Goal: Information Seeking & Learning: Learn about a topic

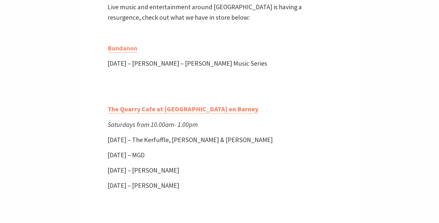
scroll to position [206, 0]
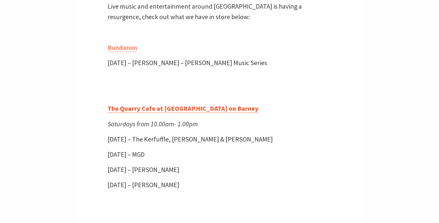
click at [195, 109] on strong "The Quarry Cafe at Burnetts on Barney" at bounding box center [182, 108] width 151 height 8
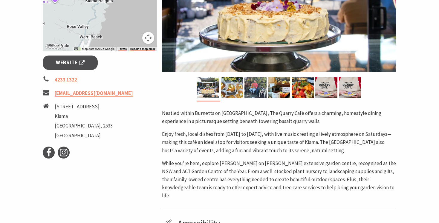
scroll to position [122, 0]
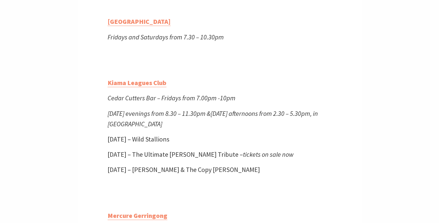
scroll to position [1112, 0]
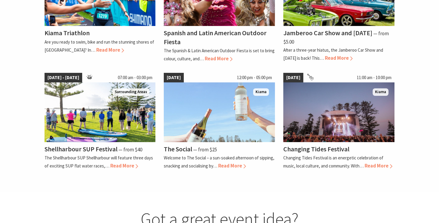
scroll to position [487, 0]
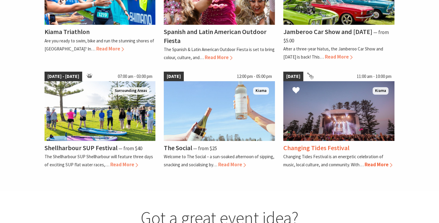
click at [370, 162] on span "Read More" at bounding box center [378, 164] width 28 height 7
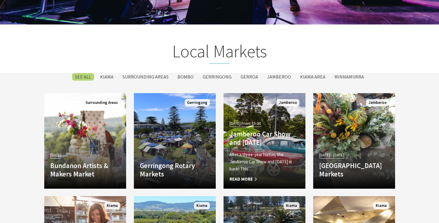
scroll to position [949, 0]
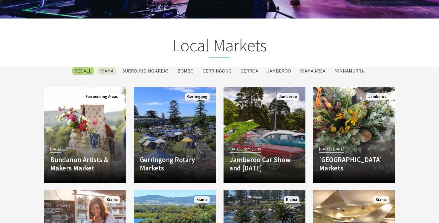
click at [111, 70] on label "Kiama" at bounding box center [106, 70] width 19 height 7
click at [0, 0] on input "Kiama" at bounding box center [0, 0] width 0 height 0
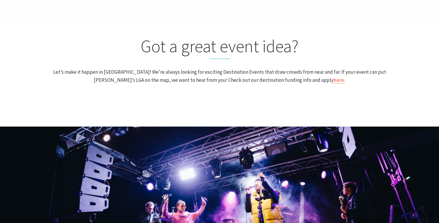
scroll to position [633, 0]
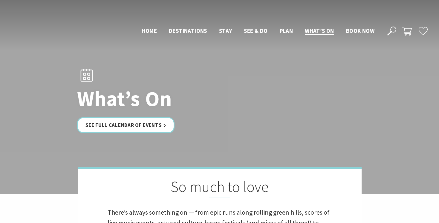
scroll to position [949, 0]
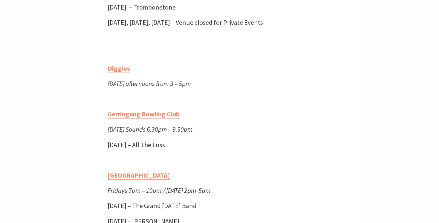
scroll to position [527, 0]
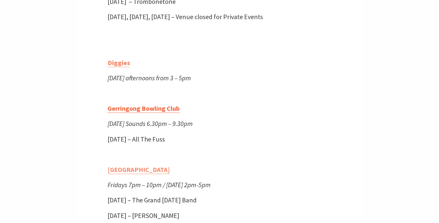
click at [160, 113] on link "Gerringong Bowling Club" at bounding box center [143, 108] width 72 height 9
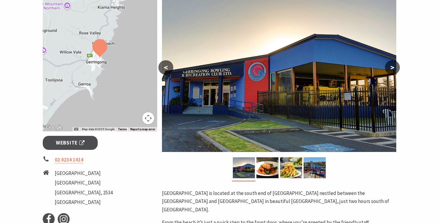
scroll to position [110, 0]
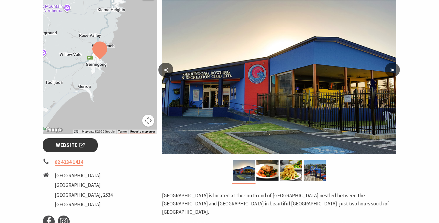
click at [71, 144] on span "Website" at bounding box center [70, 145] width 29 height 8
